Goal: Transaction & Acquisition: Purchase product/service

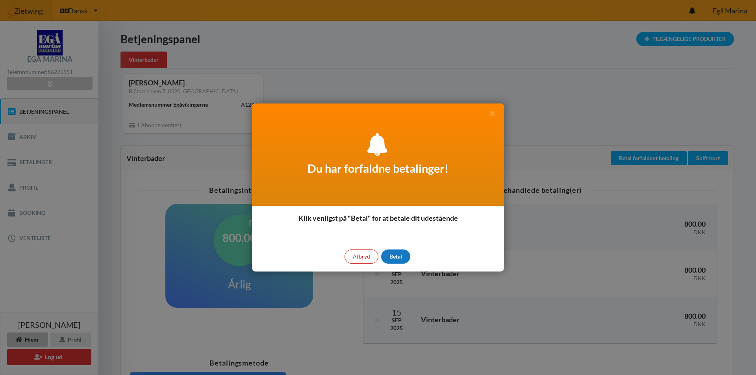
click at [395, 262] on div "Betal" at bounding box center [395, 256] width 29 height 14
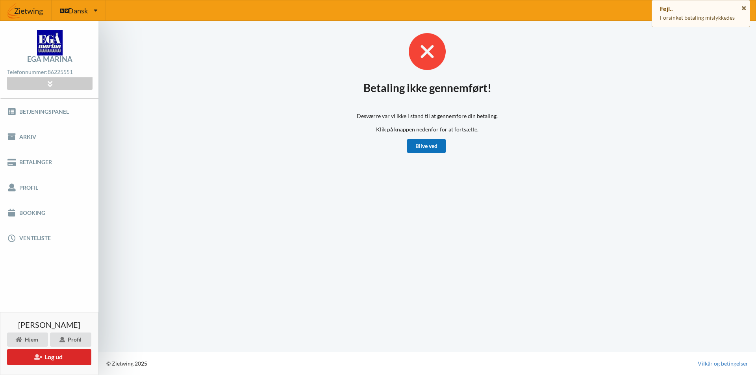
click at [427, 147] on link "Blive ved" at bounding box center [426, 146] width 39 height 14
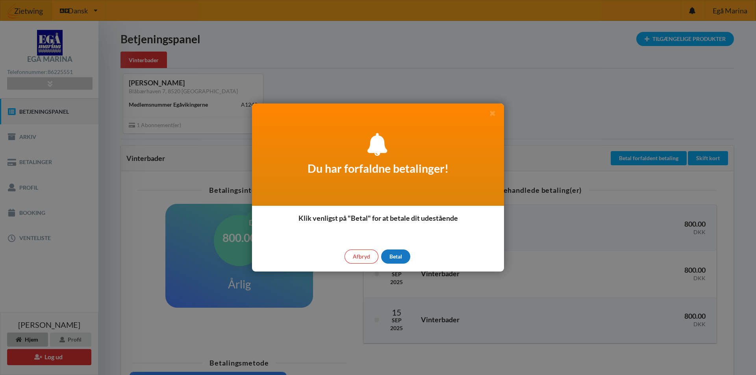
click at [401, 255] on div "Betal" at bounding box center [395, 256] width 29 height 14
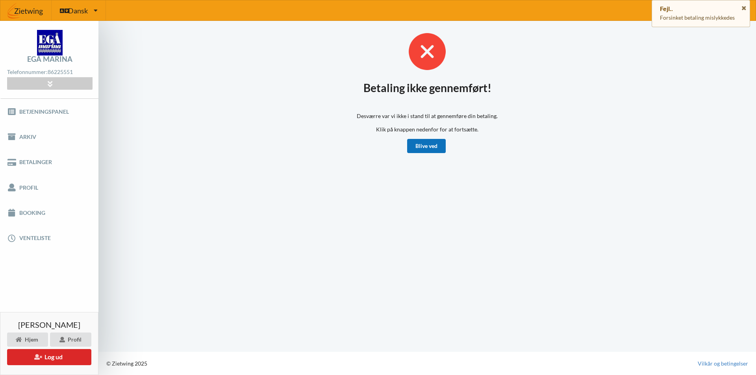
click at [431, 152] on link "Blive ved" at bounding box center [426, 146] width 39 height 14
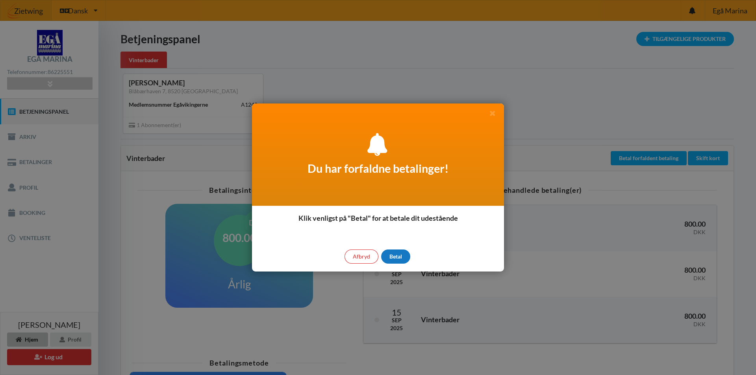
click at [398, 256] on div "Betal" at bounding box center [395, 256] width 29 height 14
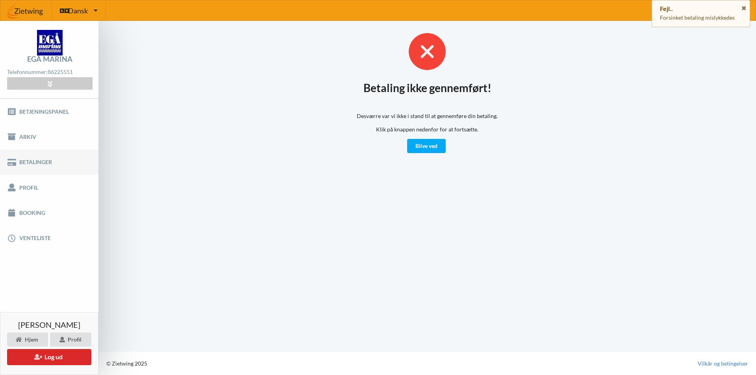
click at [36, 162] on link "Betalinger" at bounding box center [49, 162] width 98 height 25
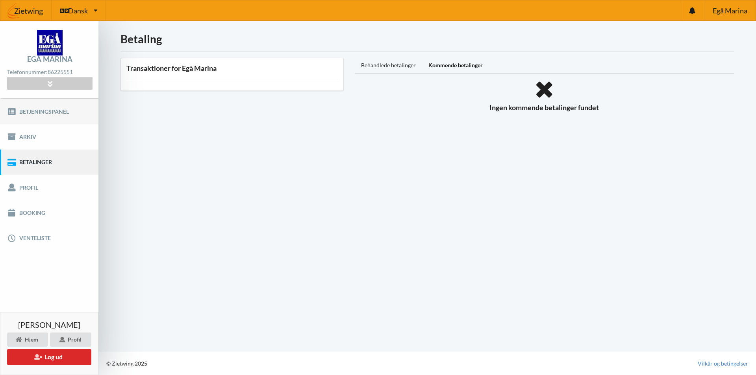
click at [31, 115] on link "Betjeningspanel" at bounding box center [49, 111] width 98 height 25
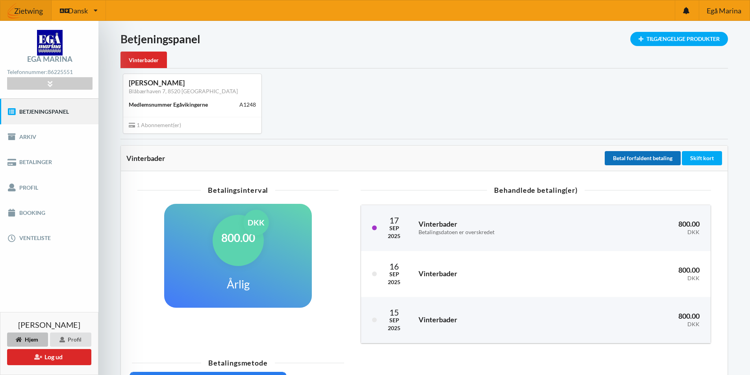
click at [628, 159] on button "Betal forfaldent betaling" at bounding box center [642, 158] width 76 height 14
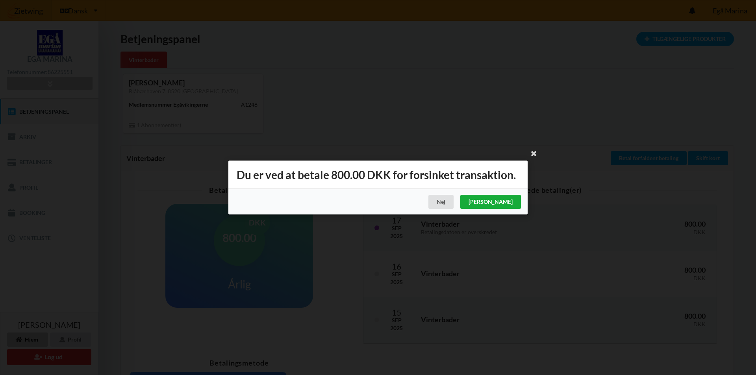
click at [510, 199] on div "Ja" at bounding box center [490, 202] width 61 height 14
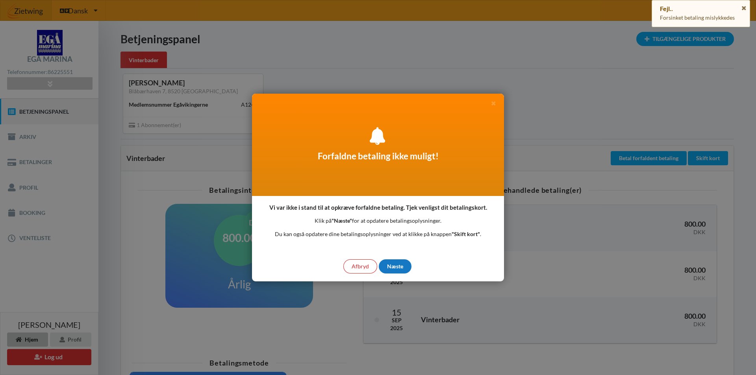
click at [389, 266] on div "Næste" at bounding box center [395, 266] width 33 height 14
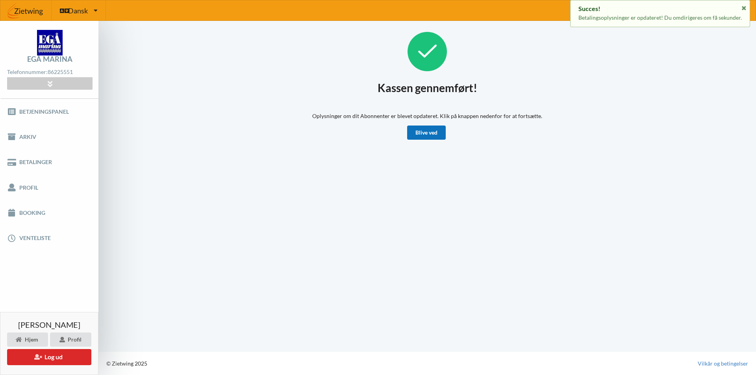
click at [427, 131] on link "Blive ved" at bounding box center [426, 133] width 39 height 14
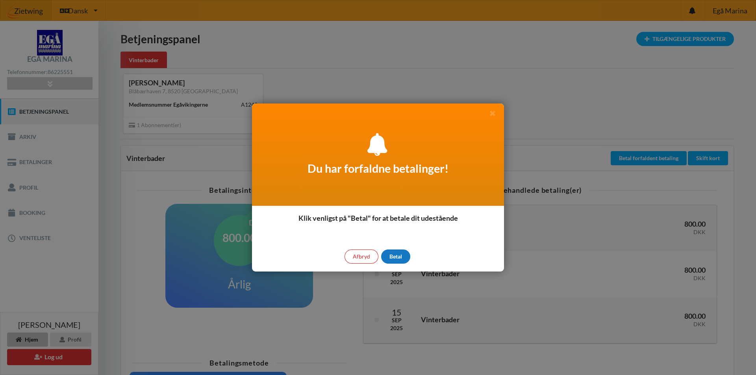
click at [401, 253] on div "Betal" at bounding box center [395, 256] width 29 height 14
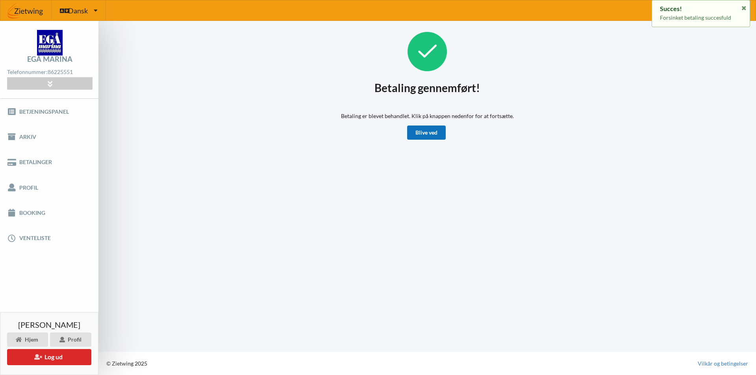
click at [440, 129] on link "Blive ved" at bounding box center [426, 133] width 39 height 14
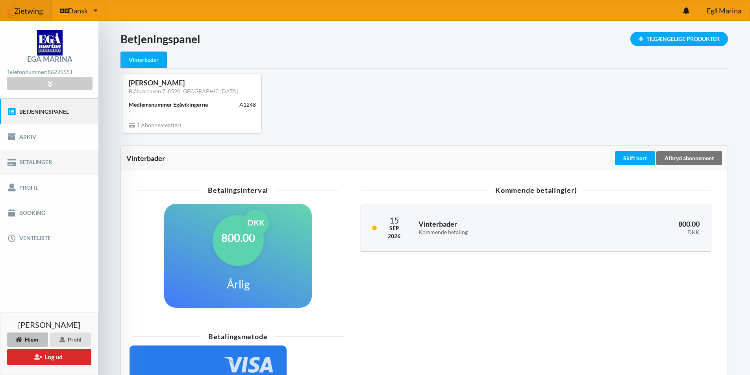
click at [31, 161] on link "Betalinger" at bounding box center [49, 162] width 98 height 25
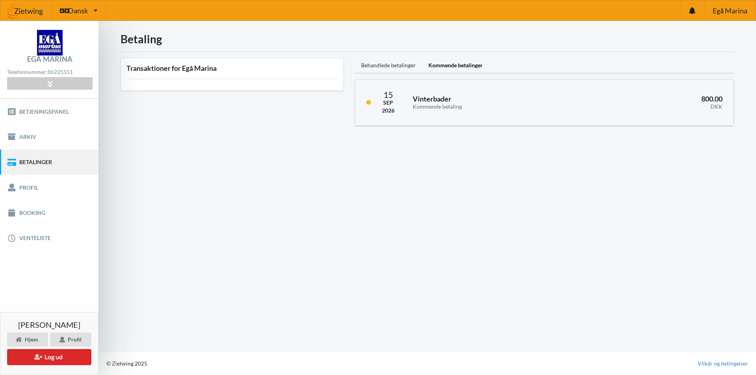
click at [397, 66] on div "Behandlede betalinger" at bounding box center [388, 66] width 67 height 16
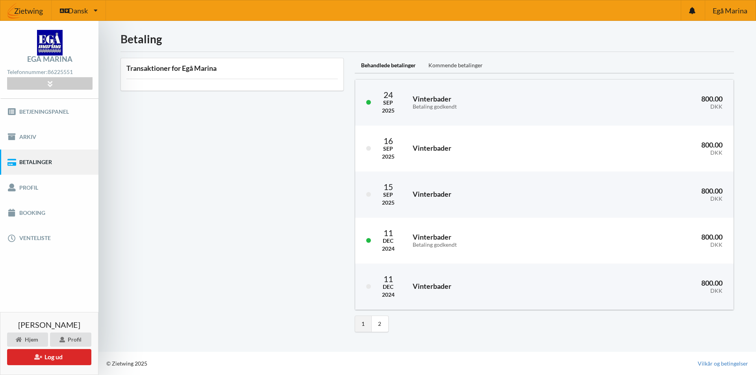
click at [438, 68] on div "Kommende betalinger" at bounding box center [455, 66] width 67 height 16
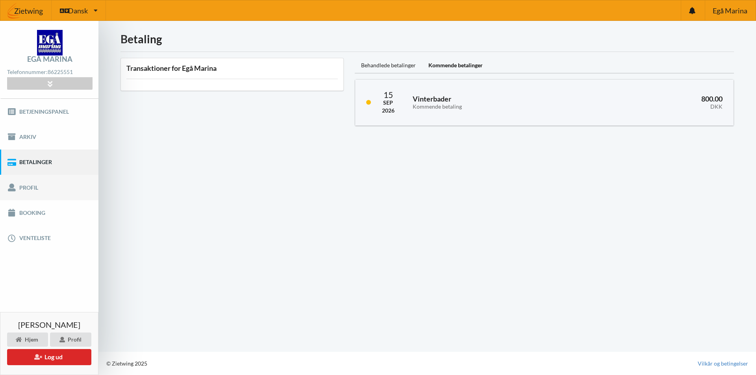
click at [32, 187] on link "Profil" at bounding box center [49, 187] width 98 height 25
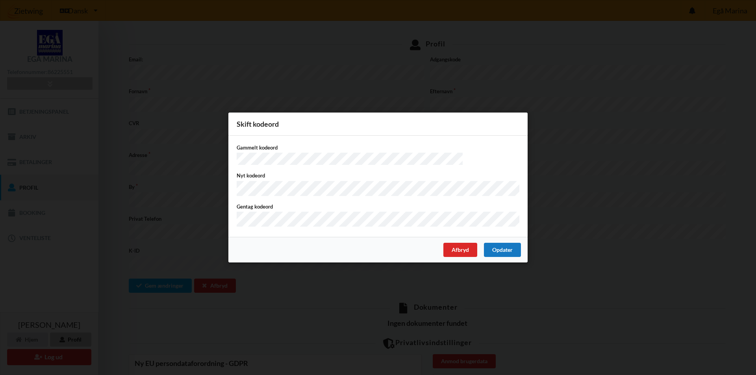
click at [489, 250] on div "Opdater" at bounding box center [502, 250] width 37 height 14
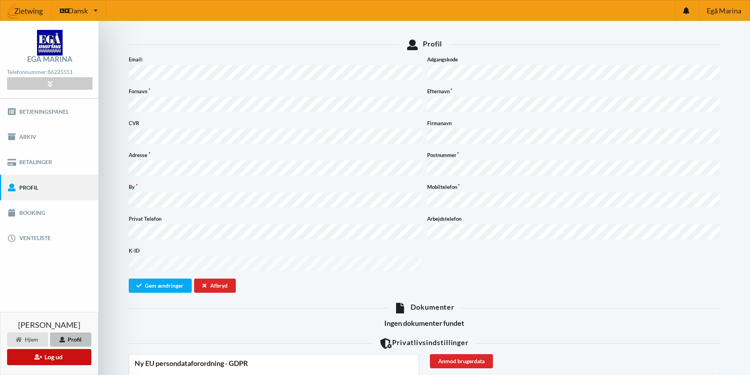
click at [42, 355] on button "Log ud" at bounding box center [49, 357] width 84 height 16
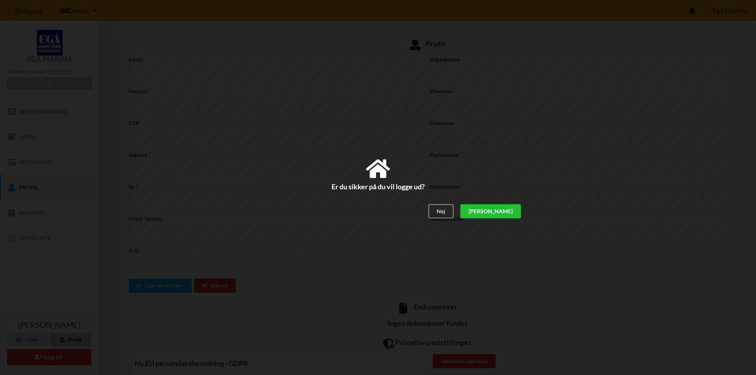
click at [513, 209] on div "Ja" at bounding box center [490, 211] width 61 height 14
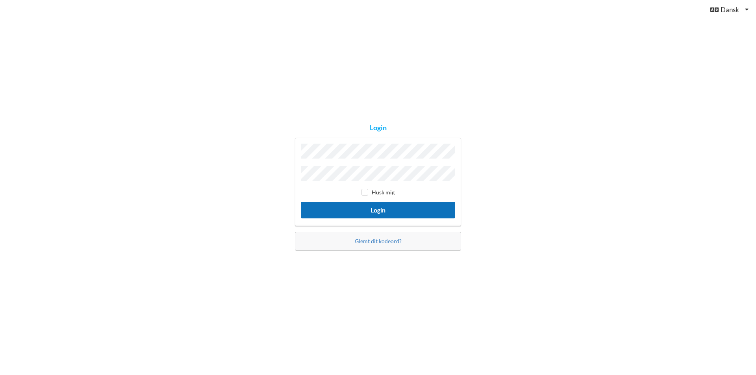
click at [335, 207] on button "Login" at bounding box center [378, 210] width 154 height 16
